Goal: Task Accomplishment & Management: Manage account settings

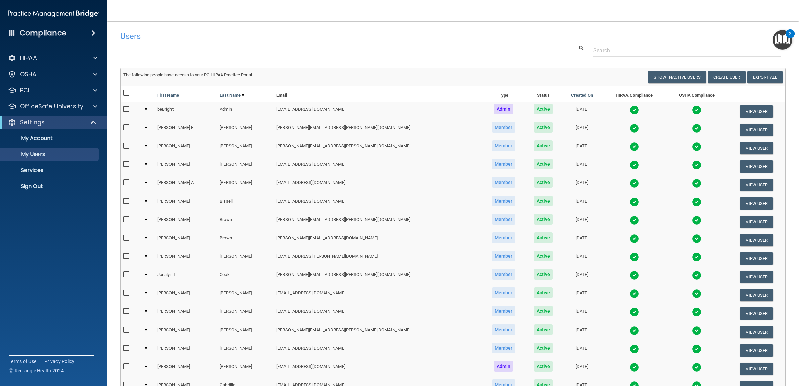
select select "20"
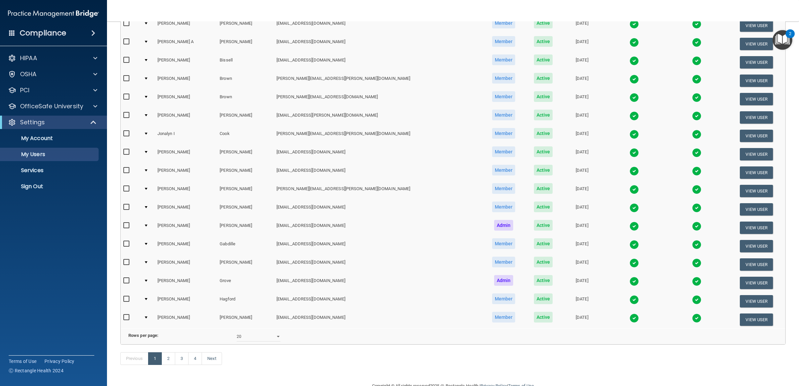
scroll to position [166, 0]
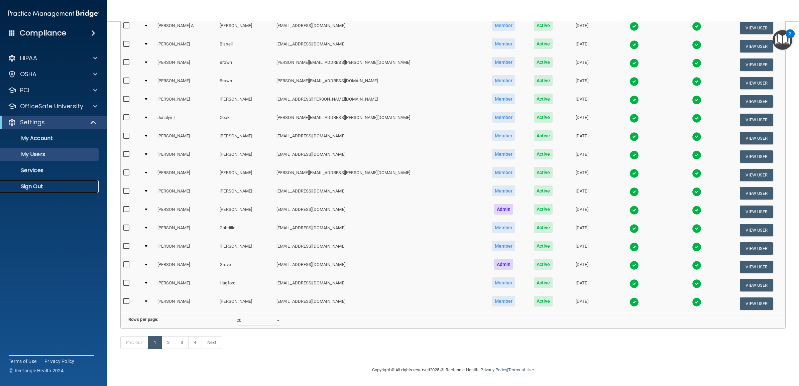
click at [39, 186] on p "Sign Out" at bounding box center [49, 186] width 91 height 7
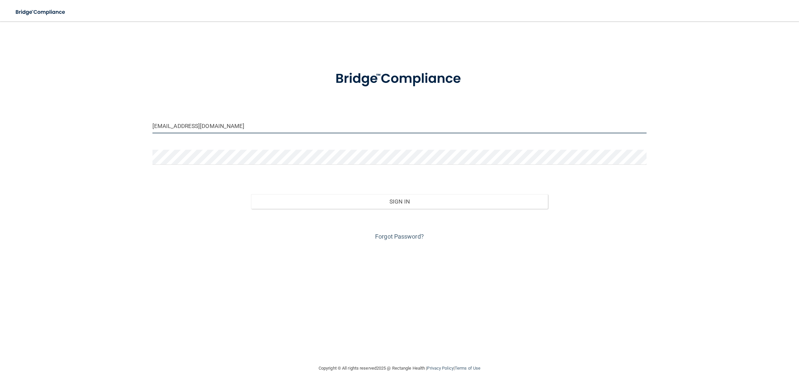
click at [225, 124] on input "mpda-bebright@bebright.com" at bounding box center [399, 125] width 494 height 15
type input "tsmad-bebright@bebright.com"
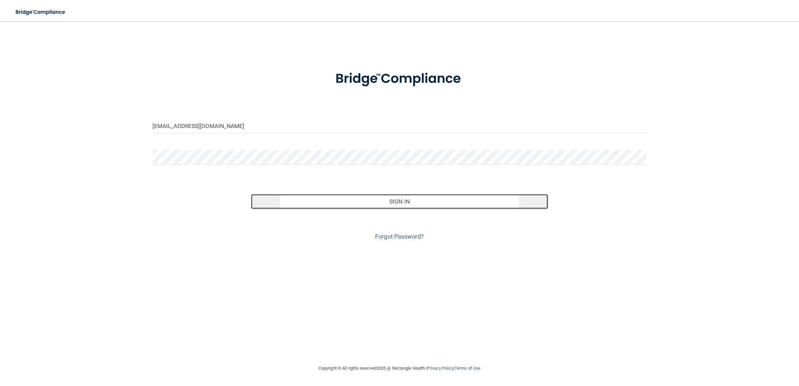
click at [362, 202] on button "Sign In" at bounding box center [399, 201] width 296 height 15
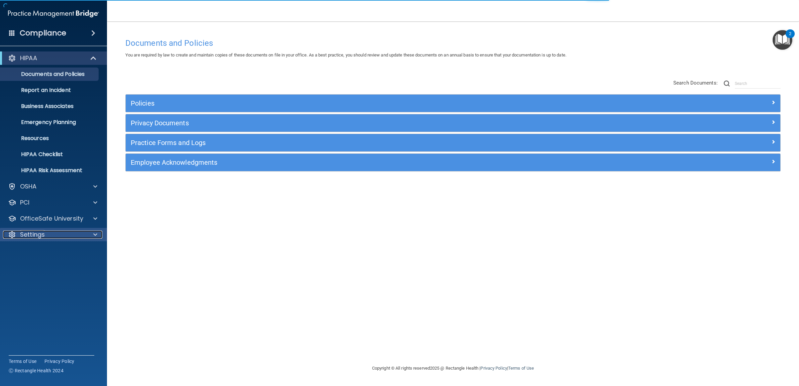
click at [87, 233] on div at bounding box center [94, 235] width 17 height 8
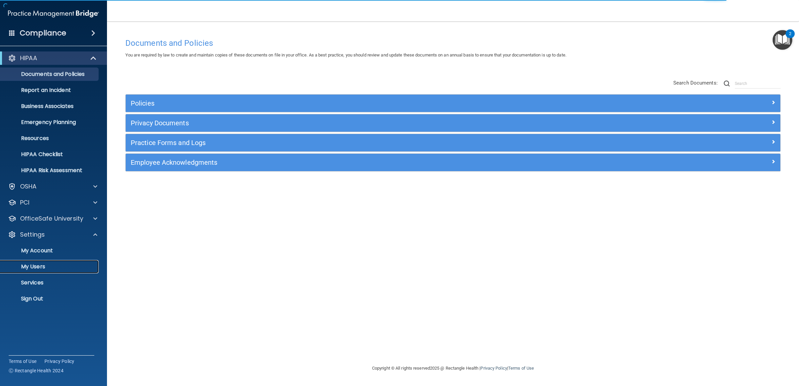
click at [56, 264] on p "My Users" at bounding box center [49, 266] width 91 height 7
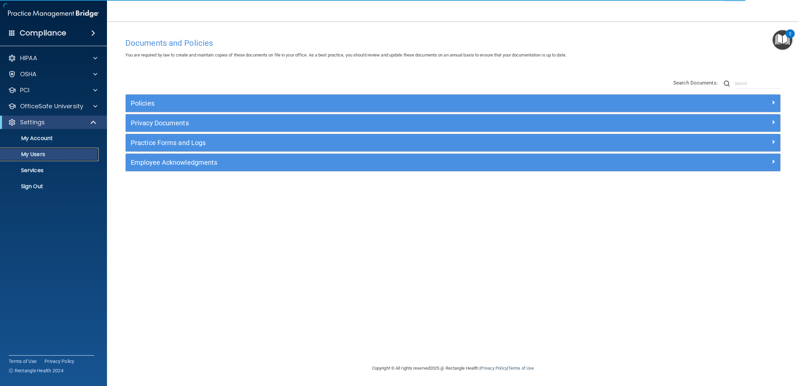
select select "20"
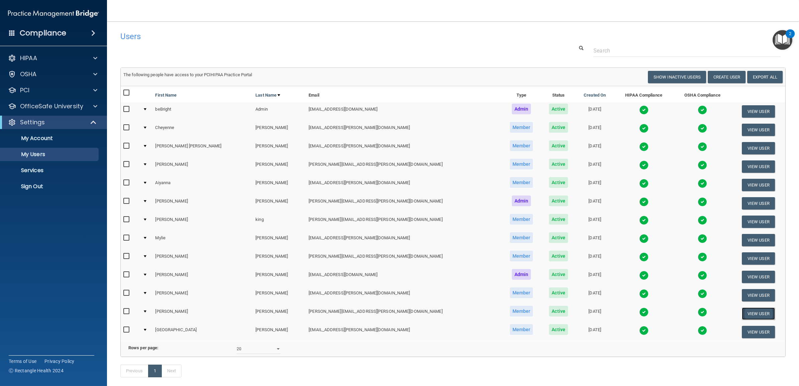
click at [742, 309] on button "View User" at bounding box center [758, 313] width 33 height 12
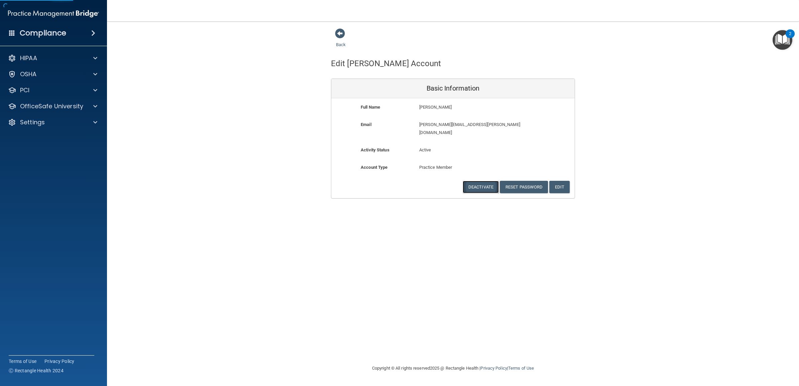
click at [482, 181] on button "Deactivate" at bounding box center [481, 187] width 36 height 12
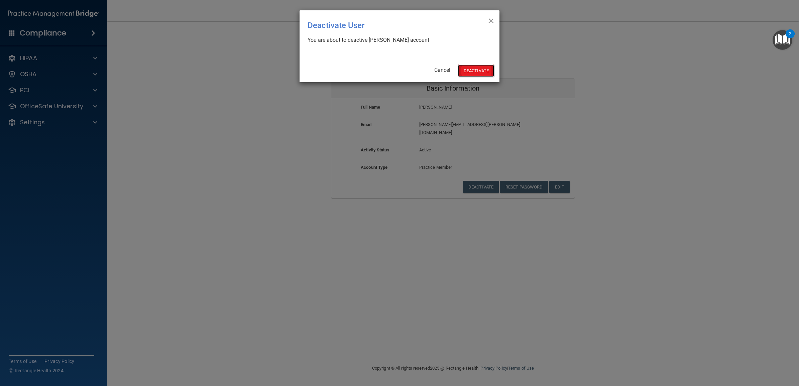
click at [471, 69] on button "Deactivate" at bounding box center [476, 70] width 36 height 12
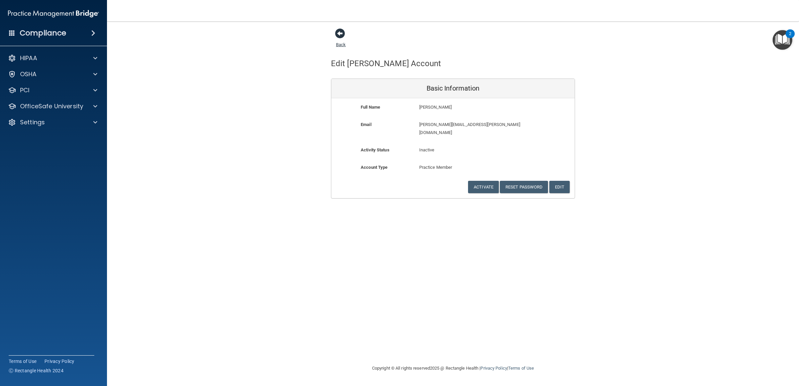
click at [340, 42] on link "Back" at bounding box center [341, 40] width 10 height 13
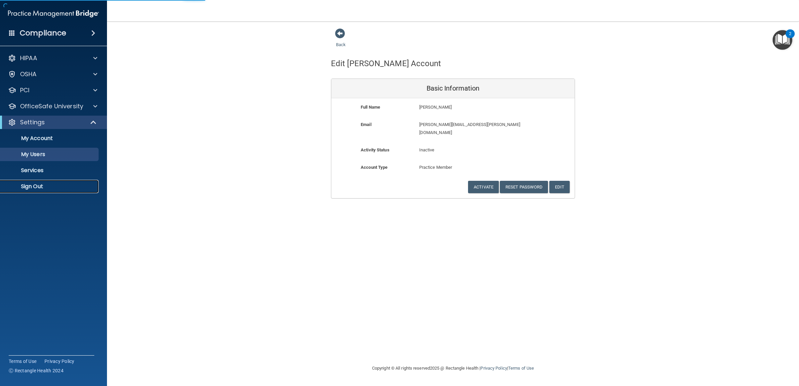
click at [37, 182] on link "Sign Out" at bounding box center [45, 186] width 105 height 13
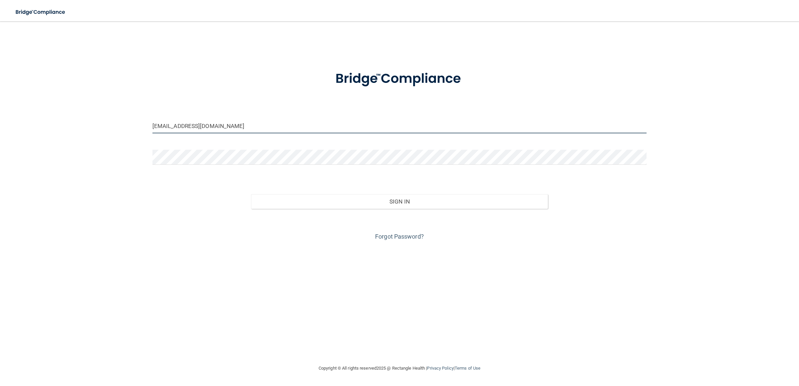
click at [242, 127] on input "tsmad-bebright@bebright.com" at bounding box center [399, 125] width 494 height 15
type input "[PERSON_NAME][EMAIL_ADDRESS][PERSON_NAME][DOMAIN_NAME]"
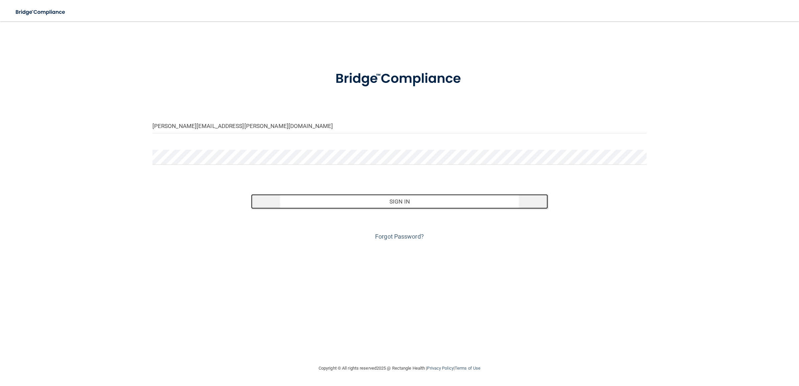
click at [323, 199] on button "Sign In" at bounding box center [399, 201] width 296 height 15
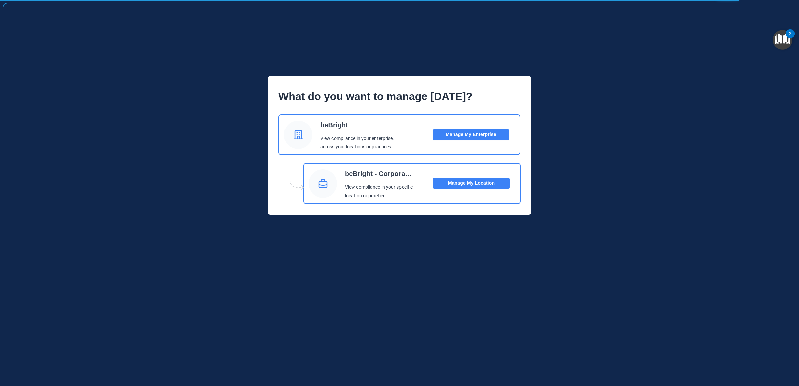
click at [485, 180] on button "Manage My Location" at bounding box center [471, 183] width 77 height 11
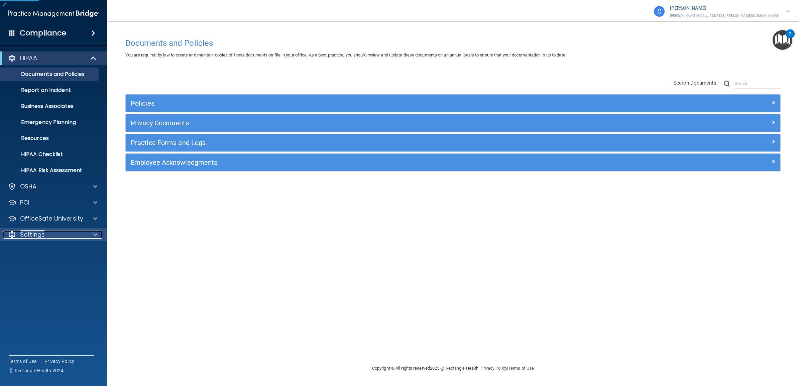
click at [91, 233] on div at bounding box center [94, 235] width 17 height 8
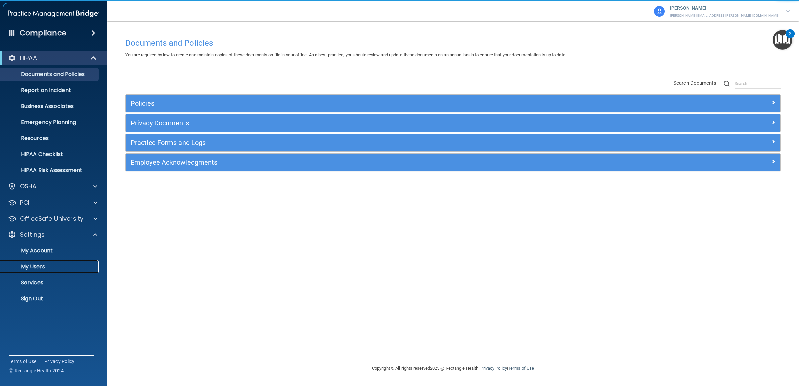
click at [51, 265] on p "My Users" at bounding box center [49, 266] width 91 height 7
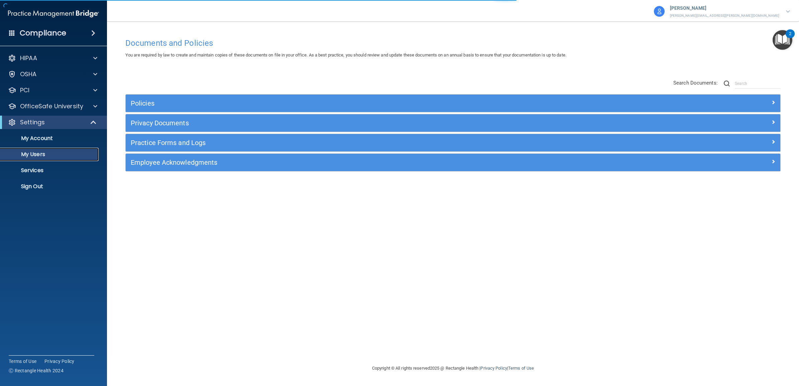
select select "20"
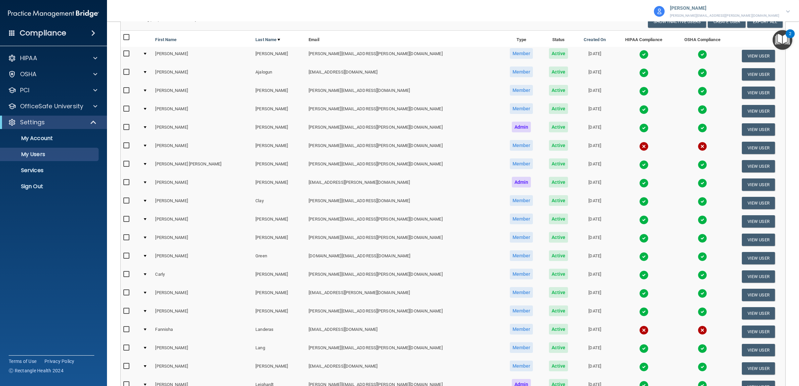
scroll to position [166, 0]
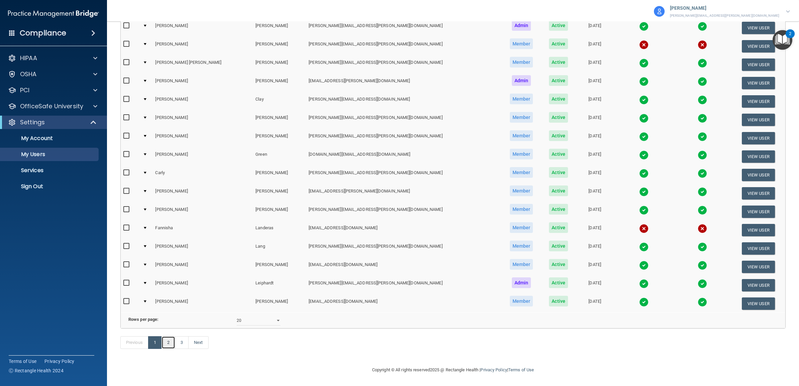
click at [170, 343] on link "2" at bounding box center [168, 342] width 14 height 13
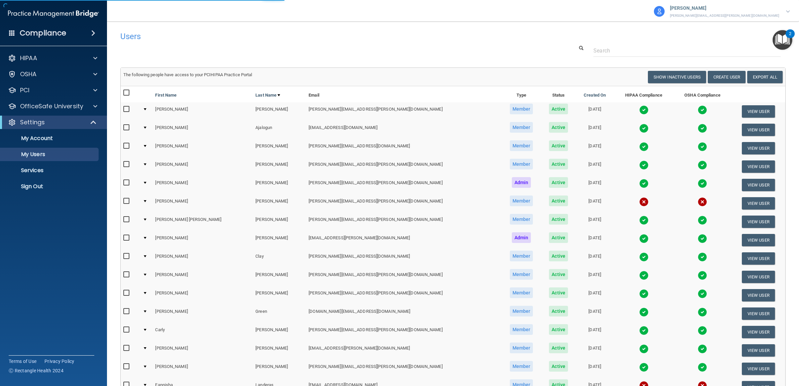
select select "20"
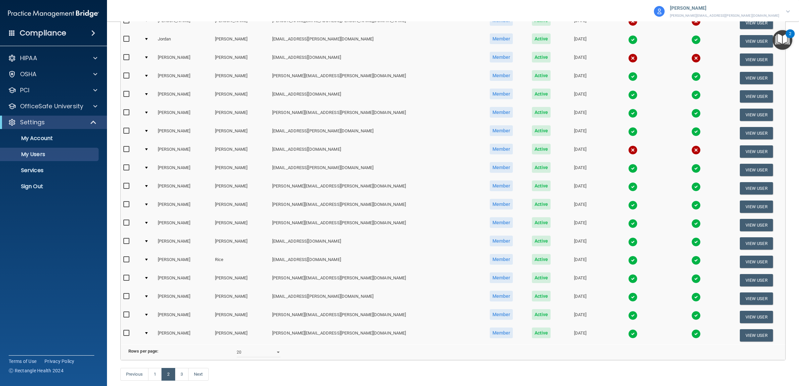
scroll to position [166, 0]
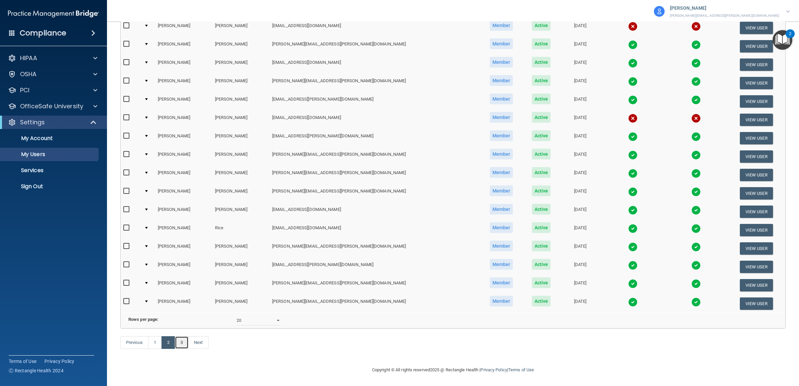
click at [179, 342] on link "3" at bounding box center [182, 342] width 14 height 13
select select "20"
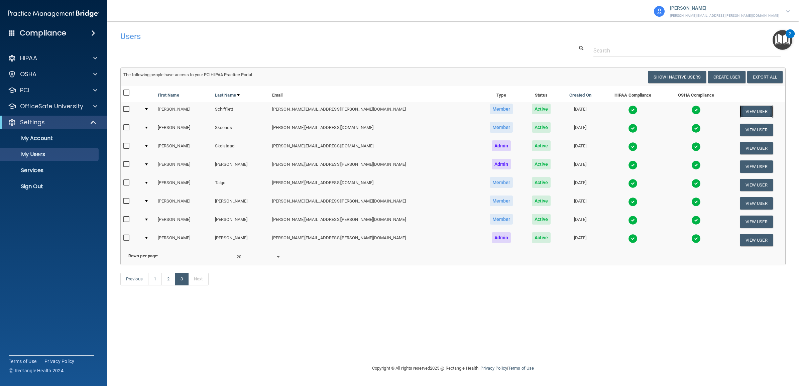
click at [752, 107] on button "View User" at bounding box center [756, 111] width 33 height 12
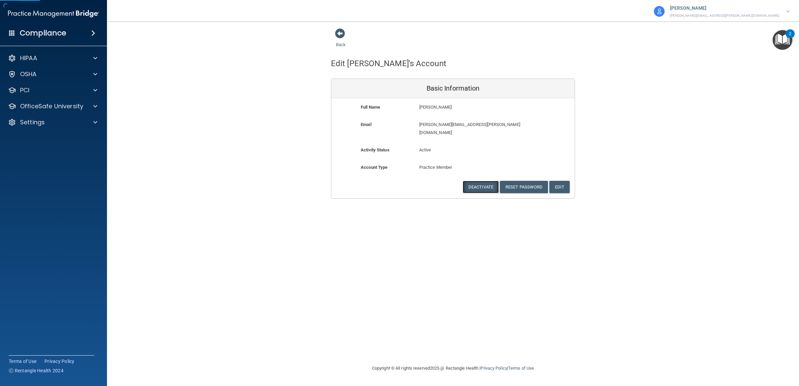
click at [482, 181] on button "Deactivate" at bounding box center [481, 187] width 36 height 12
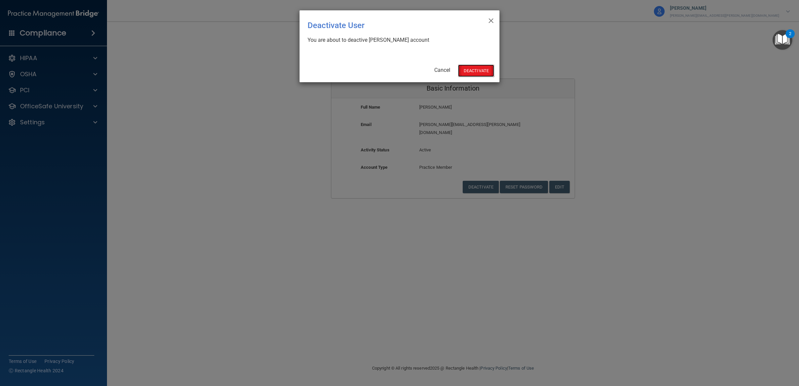
click at [468, 69] on button "Deactivate" at bounding box center [476, 70] width 36 height 12
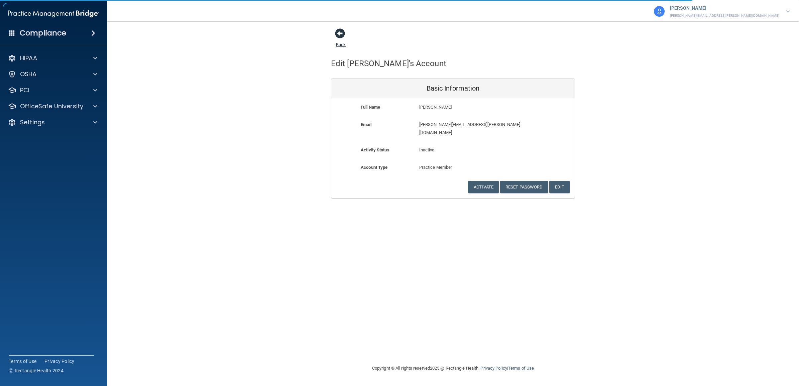
click at [340, 44] on link "Back" at bounding box center [341, 40] width 10 height 13
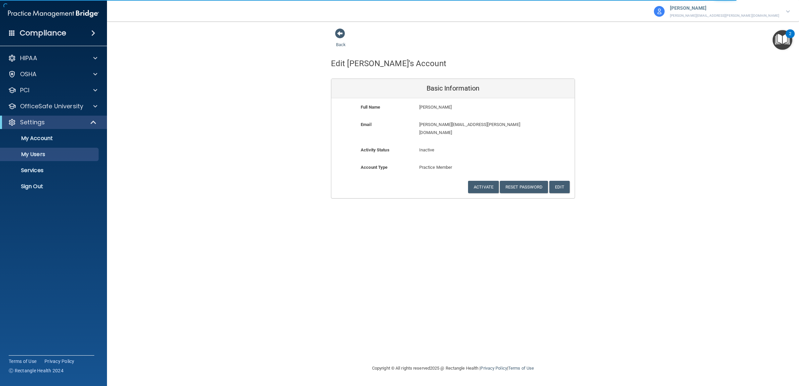
select select "20"
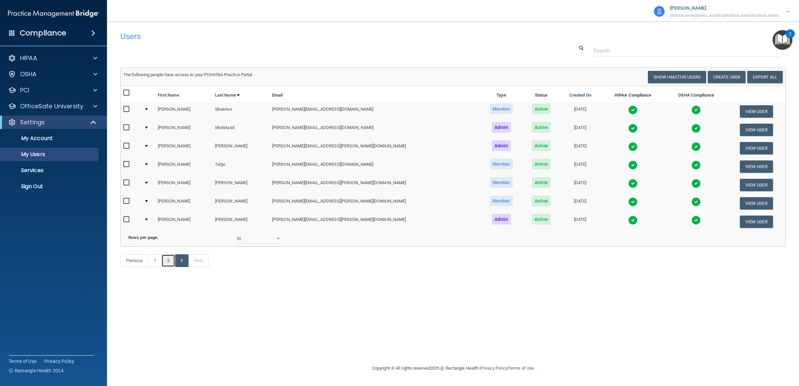
click at [170, 267] on link "2" at bounding box center [168, 260] width 14 height 13
select select "20"
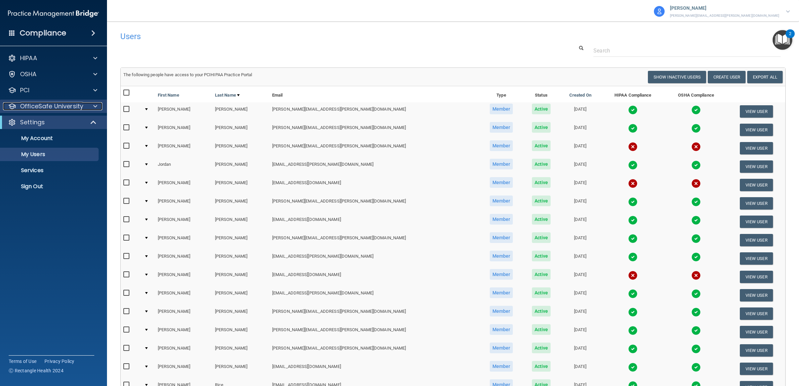
click at [94, 106] on span at bounding box center [95, 106] width 4 height 8
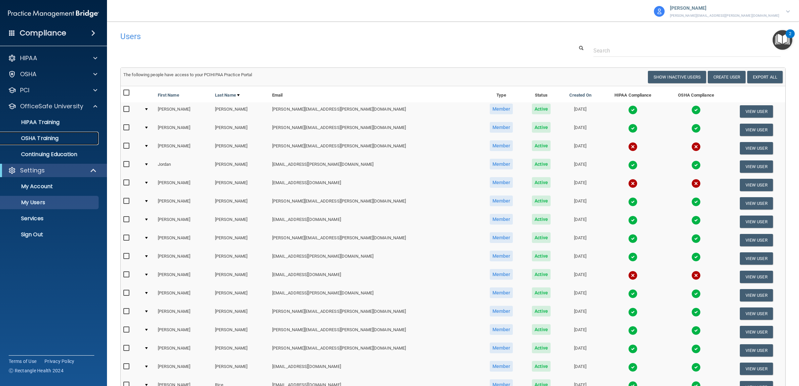
click at [44, 141] on p "OSHA Training" at bounding box center [31, 138] width 54 height 7
